Goal: Task Accomplishment & Management: Manage account settings

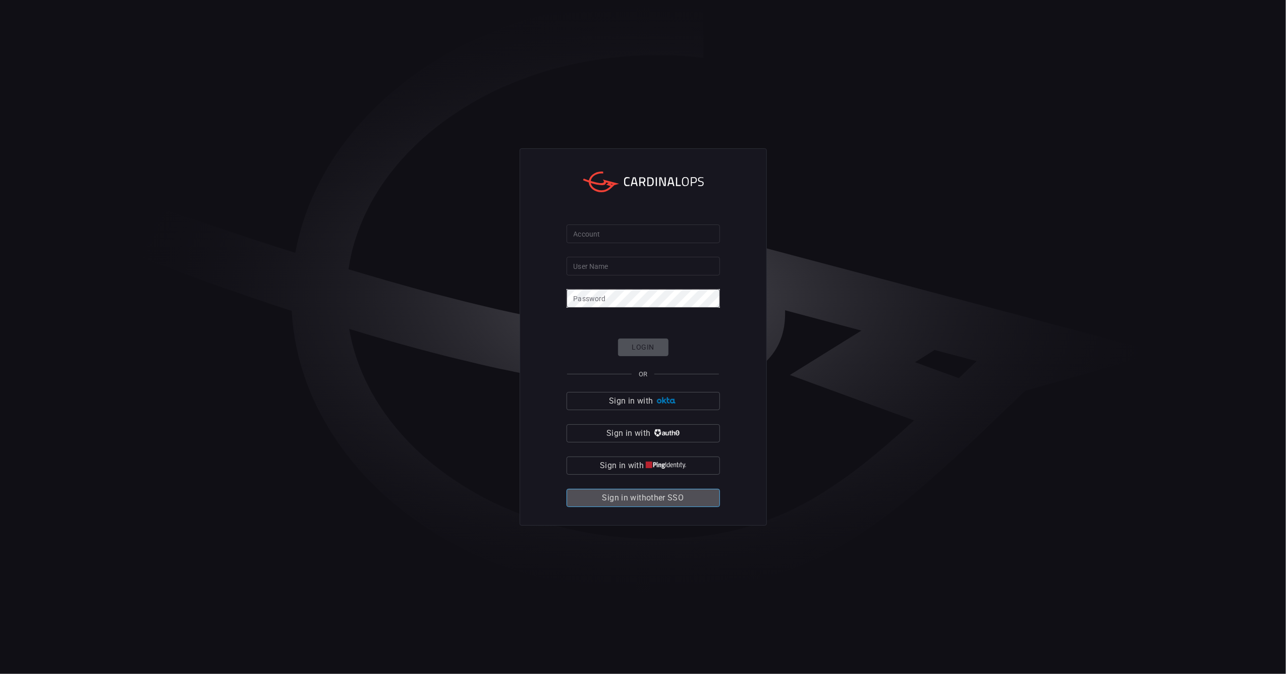
click at [650, 502] on span "Sign in with other SSO" at bounding box center [644, 498] width 82 height 14
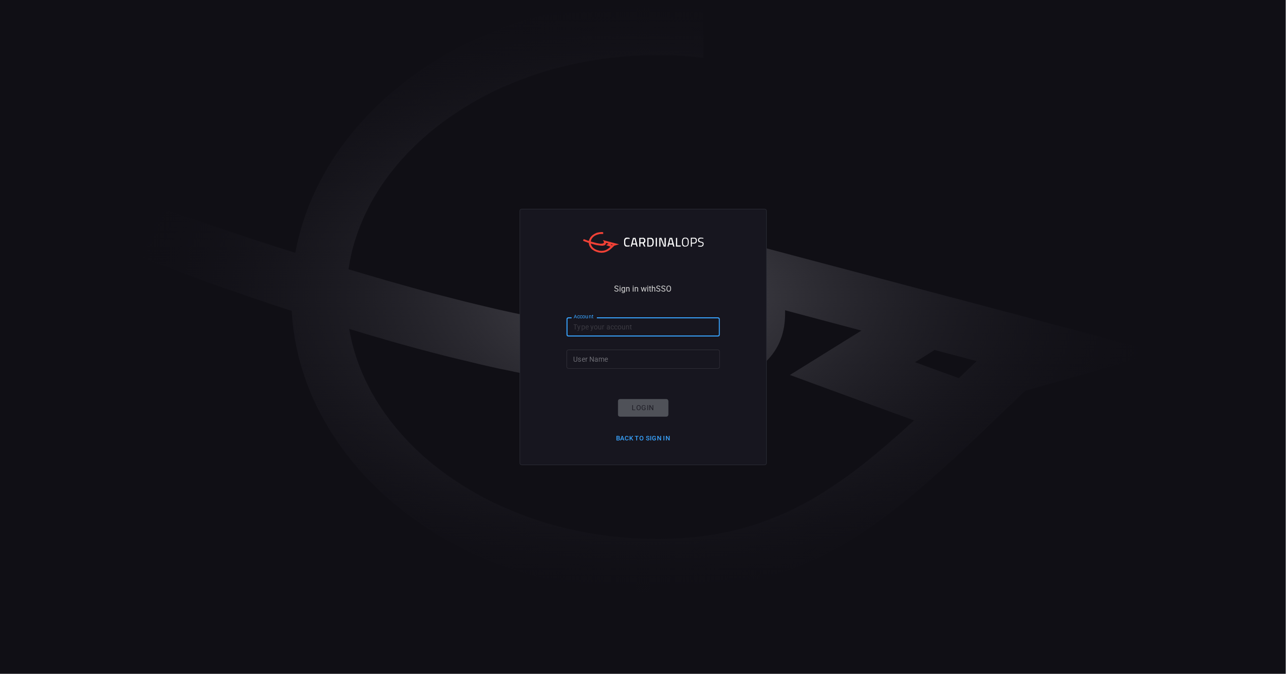
drag, startPoint x: 631, startPoint y: 328, endPoint x: 624, endPoint y: 370, distance: 43.0
click at [630, 333] on input "Account" at bounding box center [643, 326] width 153 height 19
click at [623, 361] on input "User Name" at bounding box center [643, 359] width 153 height 19
click at [661, 323] on input "Account" at bounding box center [643, 326] width 153 height 19
paste input "santander-global"
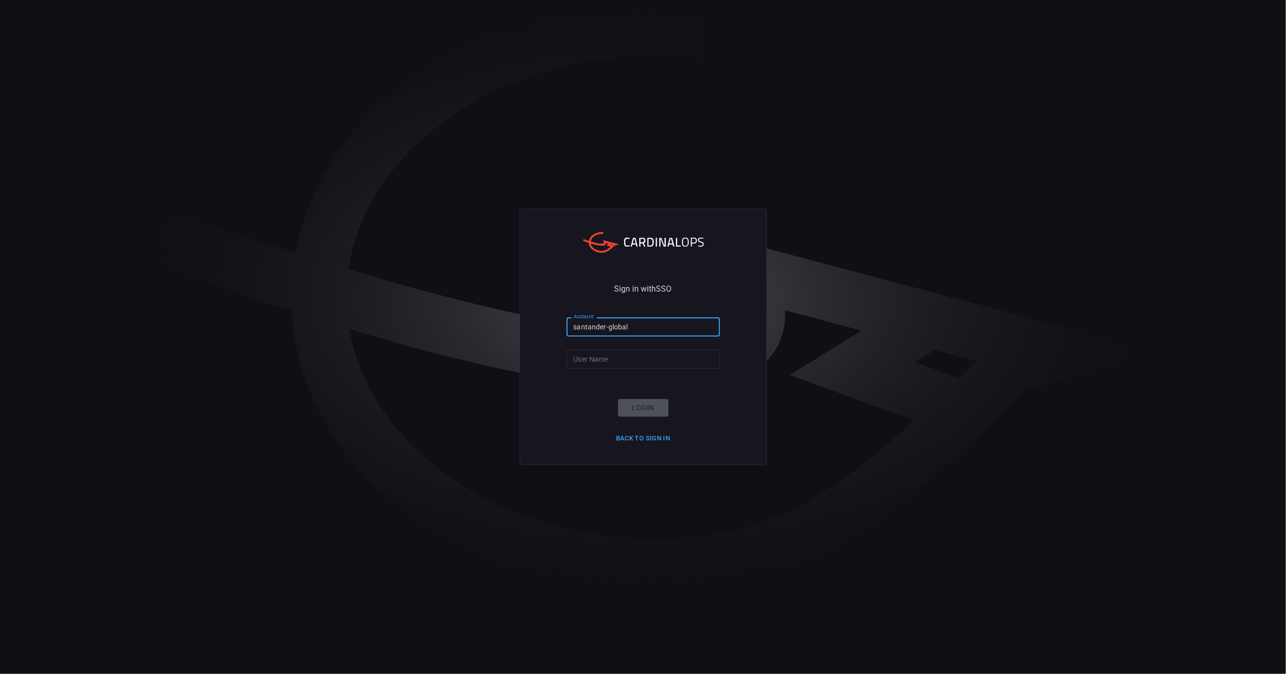
type input "santander-global"
click at [814, 455] on div "Sign in with SSO Account santander-global Account User Name User Name Login Bac…" at bounding box center [643, 337] width 1286 height 674
click at [603, 360] on input "User Name" at bounding box center [643, 359] width 153 height 19
click at [654, 356] on input "n124193@" at bounding box center [643, 359] width 153 height 19
type input "[EMAIL_ADDRESS][DOMAIN_NAME]"
